Goal: Task Accomplishment & Management: Manage account settings

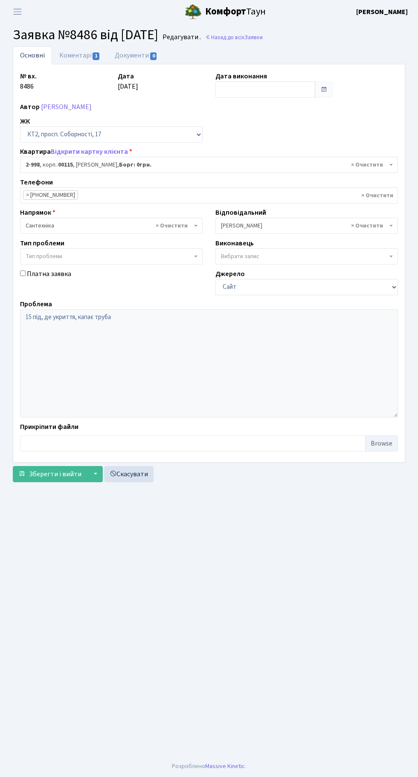
select select "12609"
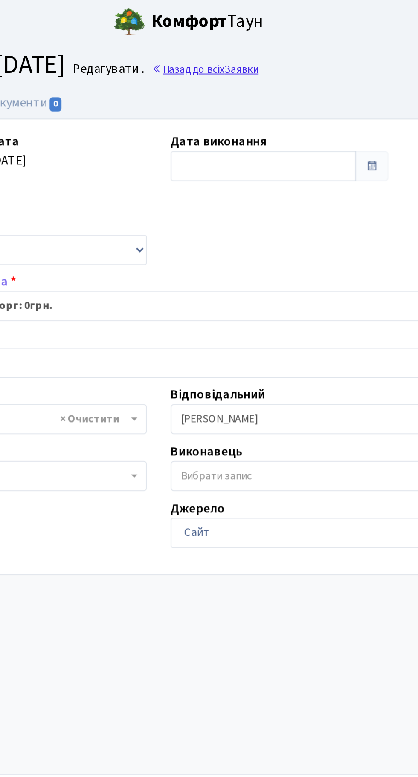
click at [261, 38] on link "Назад до всіх Заявки" at bounding box center [234, 37] width 58 height 8
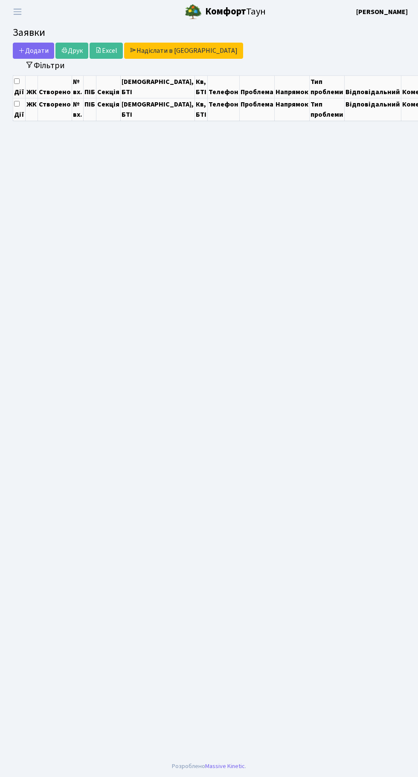
select select "25"
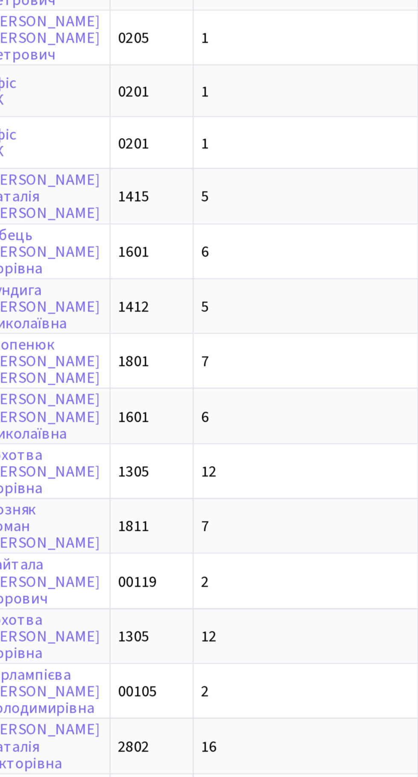
scroll to position [0, 6]
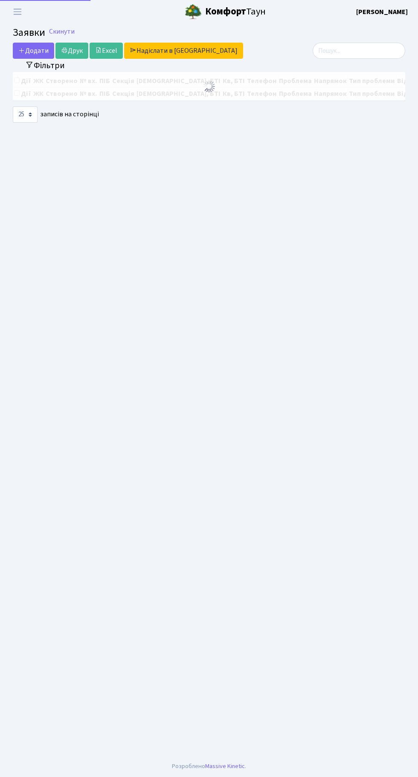
select select "25"
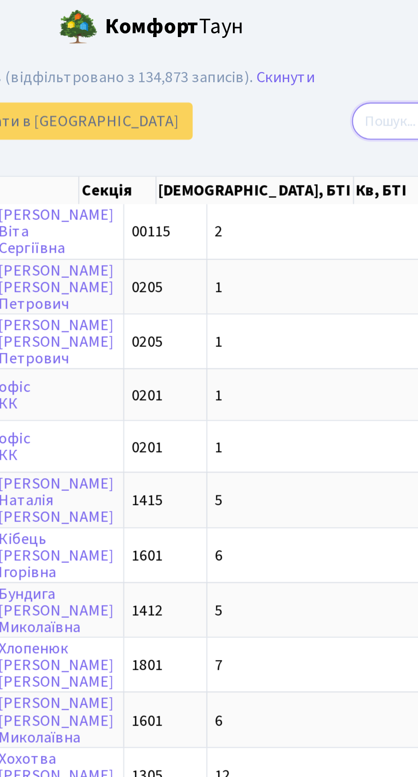
click at [326, 52] on input "search" at bounding box center [358, 53] width 92 height 16
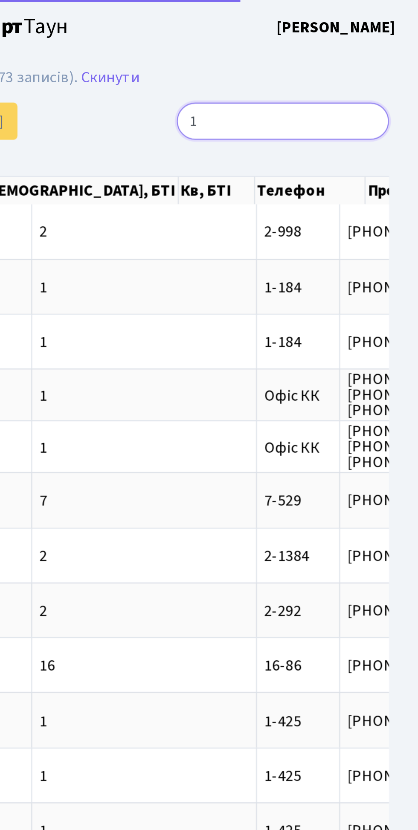
click at [403, 49] on input "1" at bounding box center [358, 53] width 92 height 16
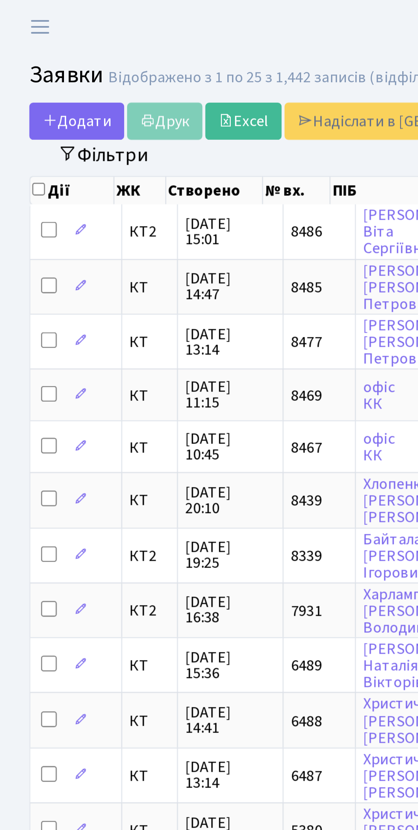
type input "1"
click at [58, 69] on button "Фільтри" at bounding box center [45, 67] width 51 height 13
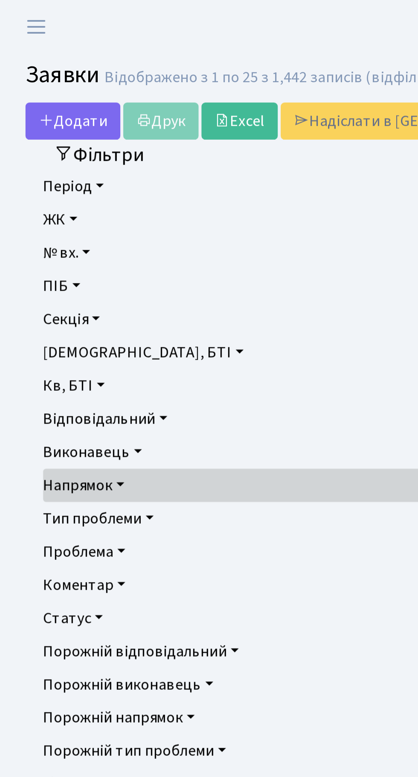
click at [35, 124] on link "ПІБ" at bounding box center [208, 125] width 377 height 14
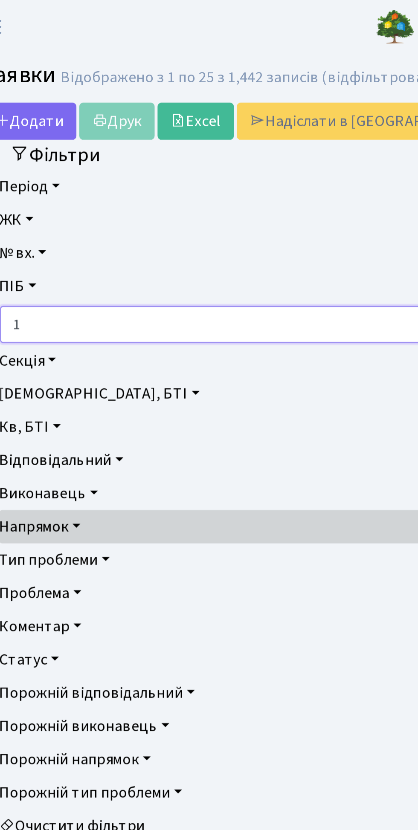
type input "10"
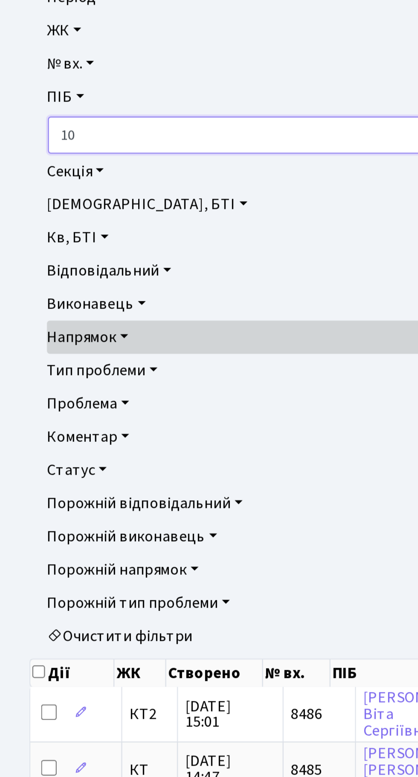
scroll to position [5, 0]
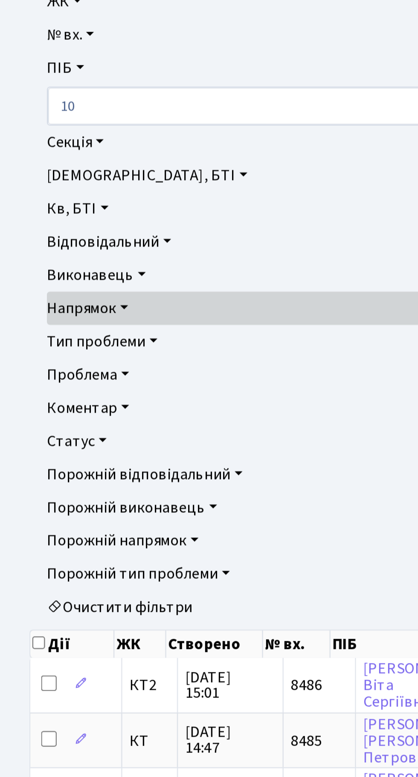
click at [39, 285] on link "Статус" at bounding box center [208, 283] width 377 height 14
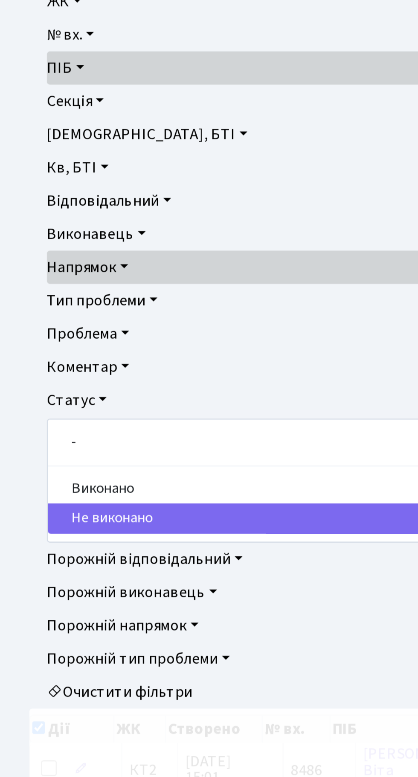
checkbox input "true"
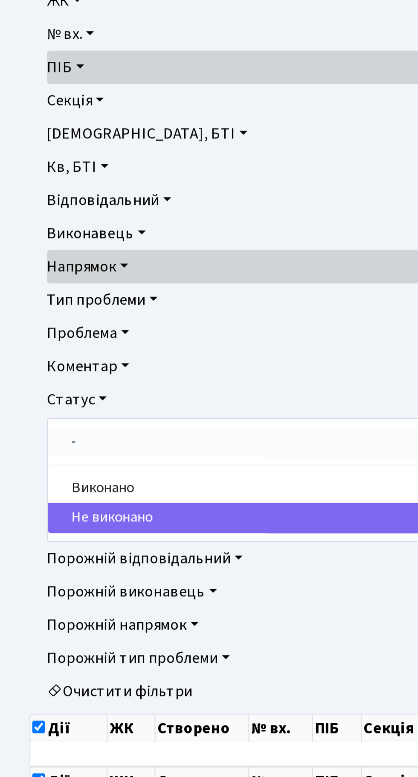
click at [60, 287] on link "-" at bounding box center [209, 288] width 376 height 13
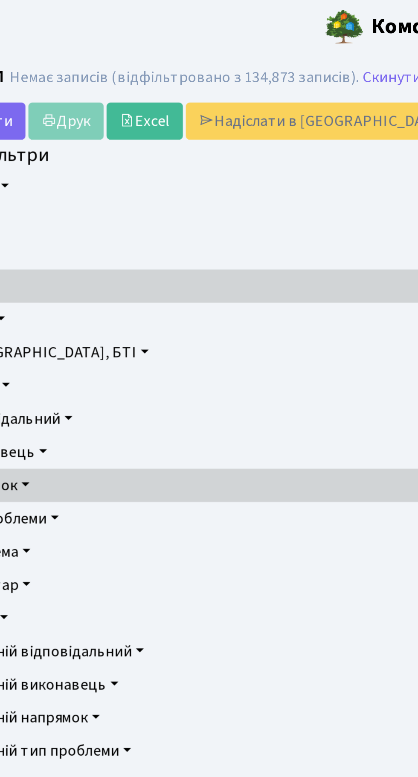
click at [140, 128] on link "ПІБ" at bounding box center [208, 125] width 377 height 14
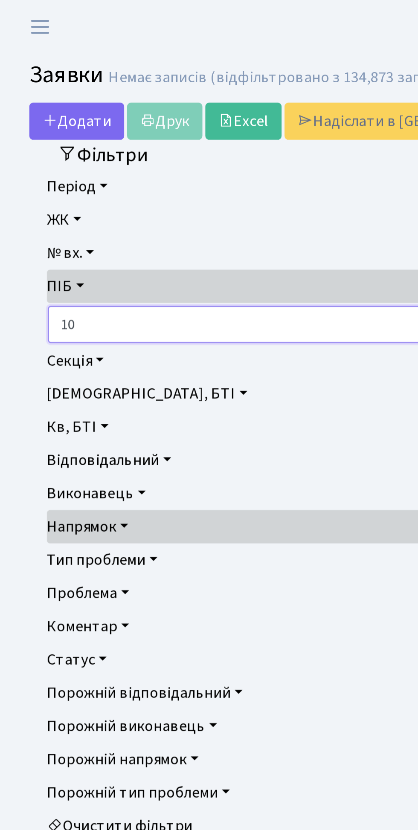
type input "1"
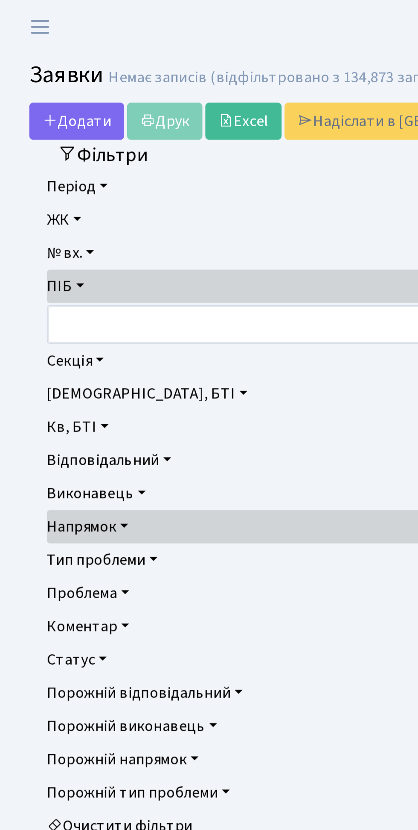
click at [28, 119] on link "ПІБ" at bounding box center [208, 125] width 377 height 14
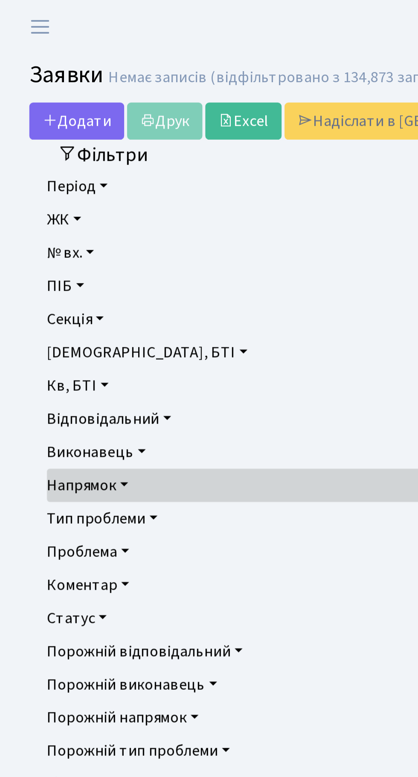
click at [44, 154] on link "[DEMOGRAPHIC_DATA], БТІ" at bounding box center [208, 154] width 377 height 14
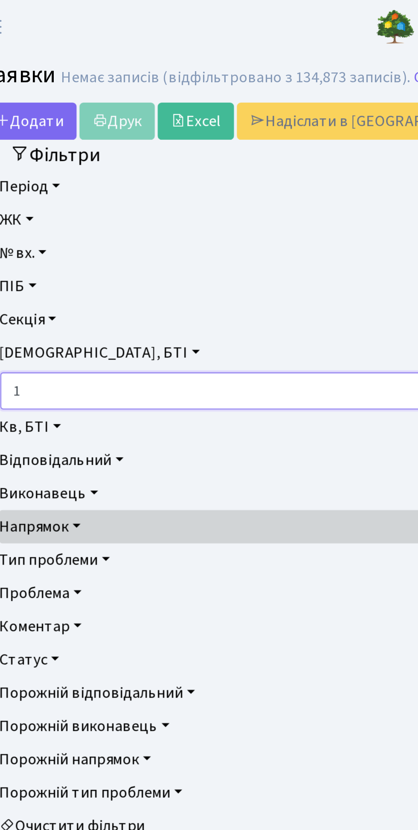
type input "10"
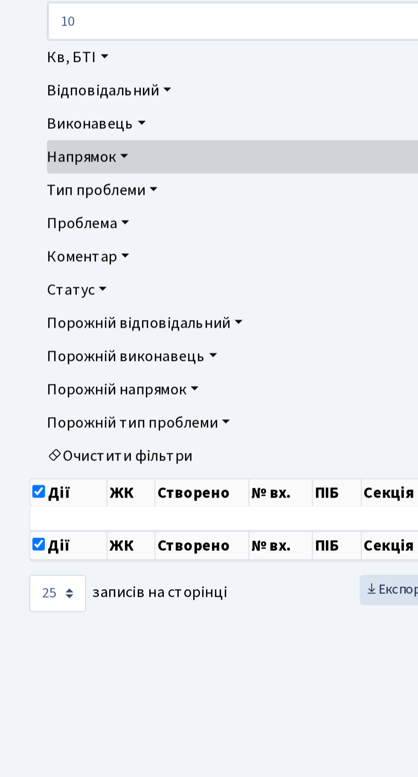
click at [119, 474] on main "Admin Заявки Список Заявки Немає записів (відфільтровано з 134,873 записів). Ск…" at bounding box center [209, 389] width 418 height 733
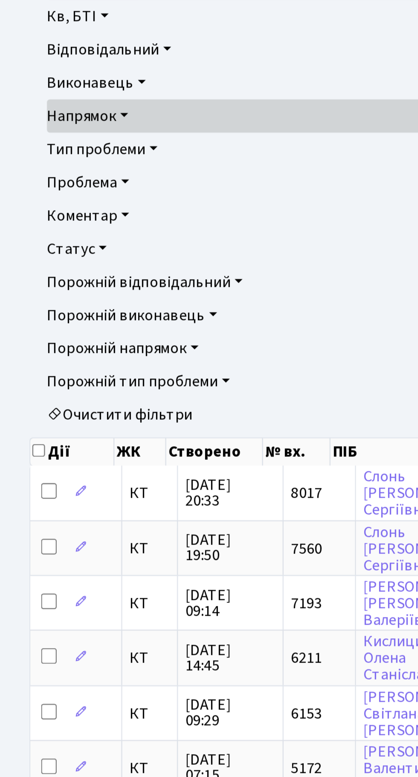
checkbox input "false"
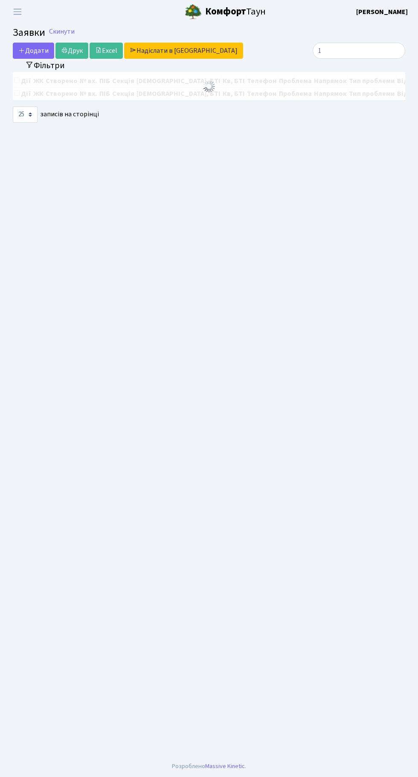
select select "25"
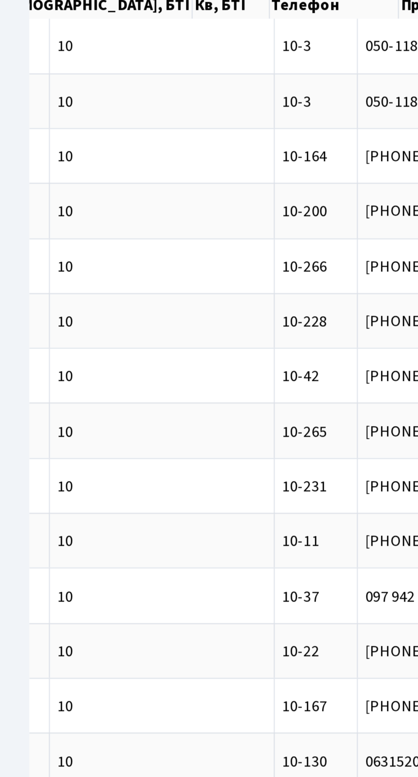
scroll to position [0, 285]
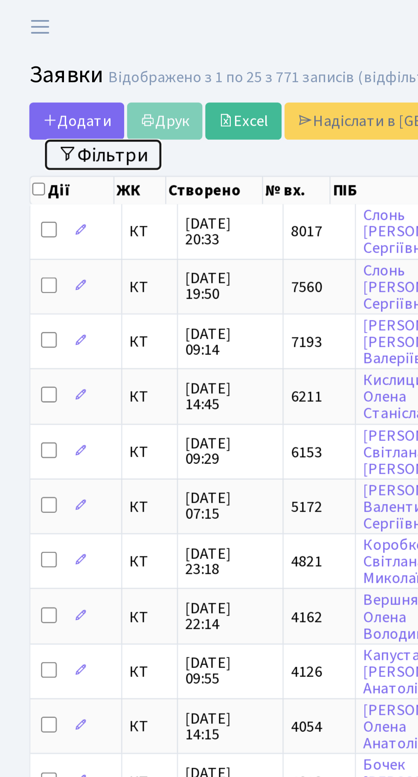
click at [56, 69] on button "Фільтри" at bounding box center [45, 67] width 51 height 13
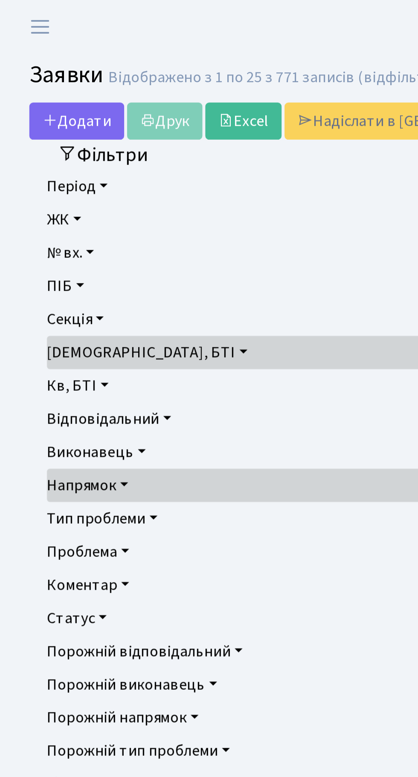
click at [45, 138] on link "Секція" at bounding box center [208, 139] width 377 height 14
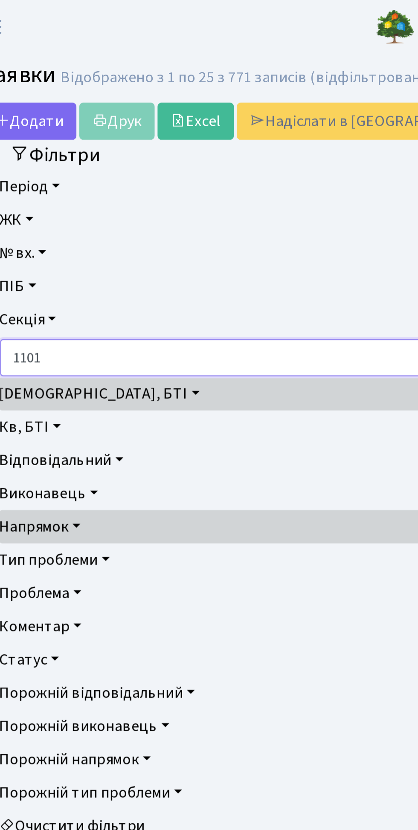
type input "1101"
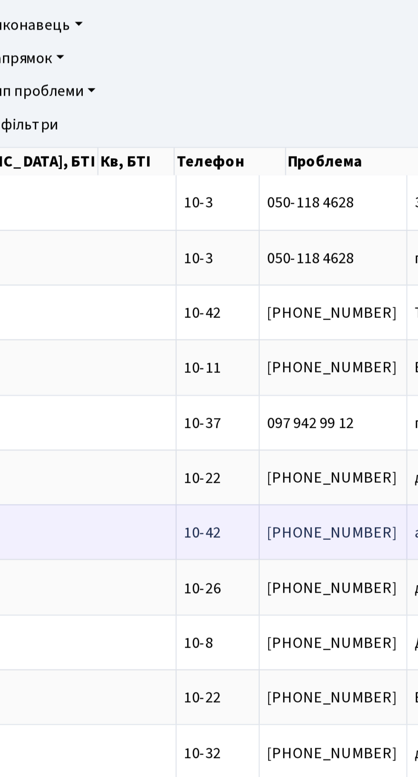
click at [239, 537] on span "акт про відсутн[...]" at bounding box center [267, 538] width 56 height 9
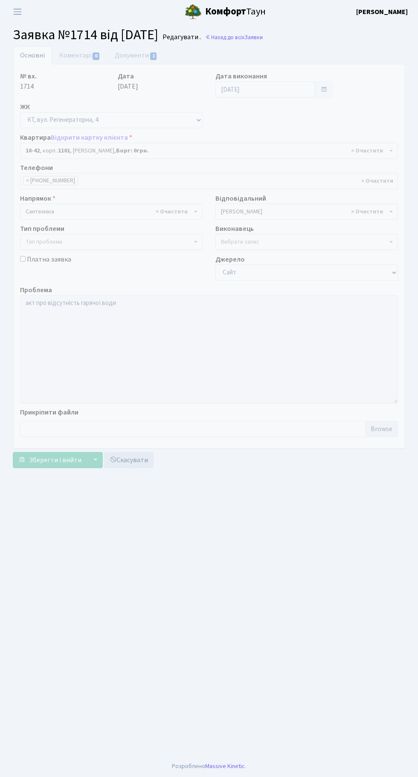
select select "6611"
